Goal: Transaction & Acquisition: Purchase product/service

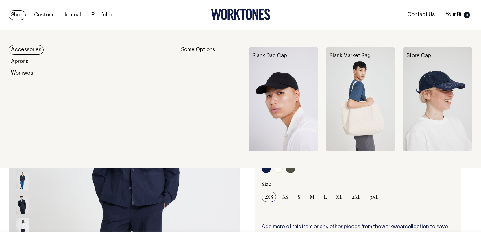
click at [19, 14] on link "Shop" at bounding box center [17, 15] width 17 height 10
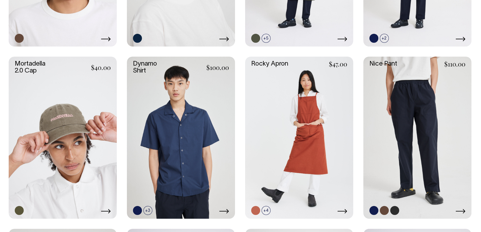
scroll to position [568, 0]
click at [407, 96] on link at bounding box center [417, 138] width 108 height 162
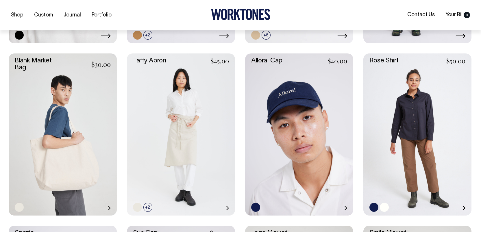
scroll to position [916, 0]
click at [409, 111] on link at bounding box center [417, 134] width 108 height 162
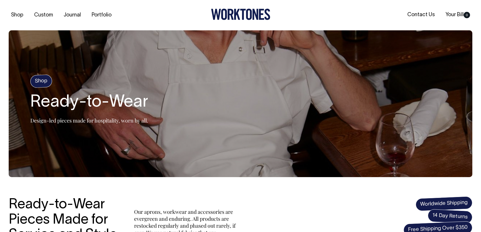
scroll to position [0, 0]
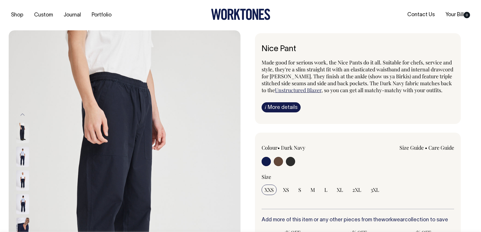
click at [276, 166] on input "radio" at bounding box center [278, 161] width 9 height 9
radio input "true"
radio input "false"
radio input "true"
select select "Chocolate"
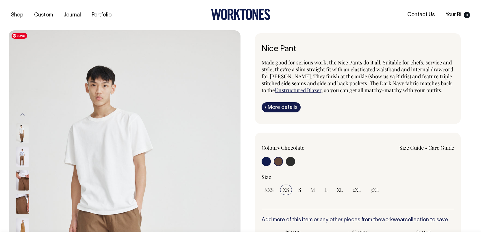
click at [21, 183] on img at bounding box center [22, 180] width 13 height 20
